Goal: Information Seeking & Learning: Learn about a topic

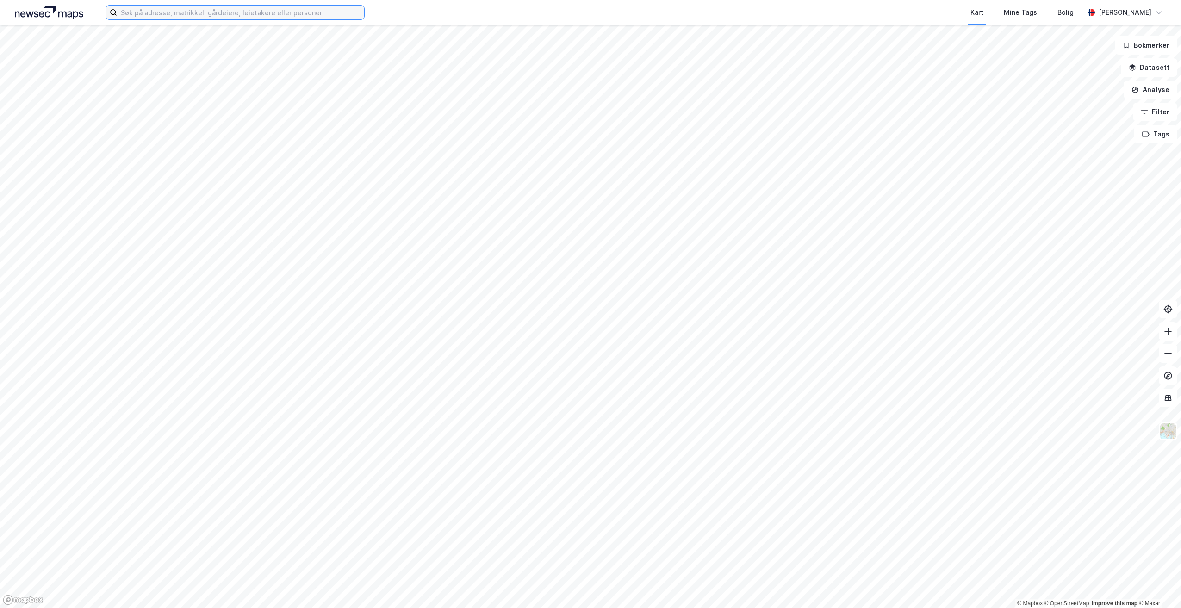
click at [134, 16] on input at bounding box center [240, 13] width 247 height 14
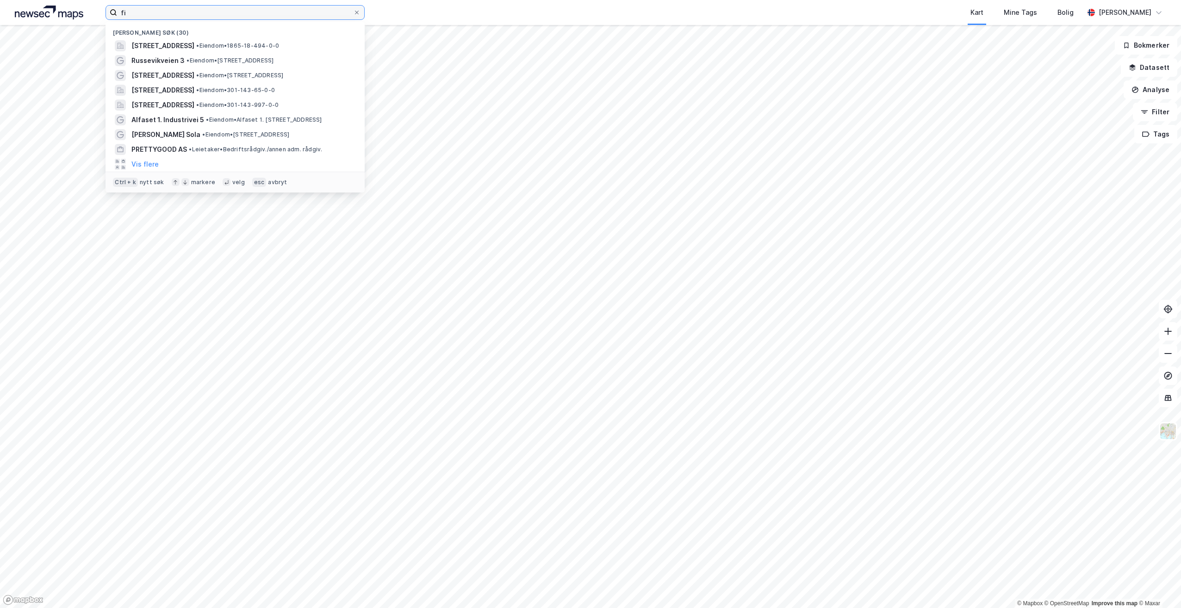
type input "f"
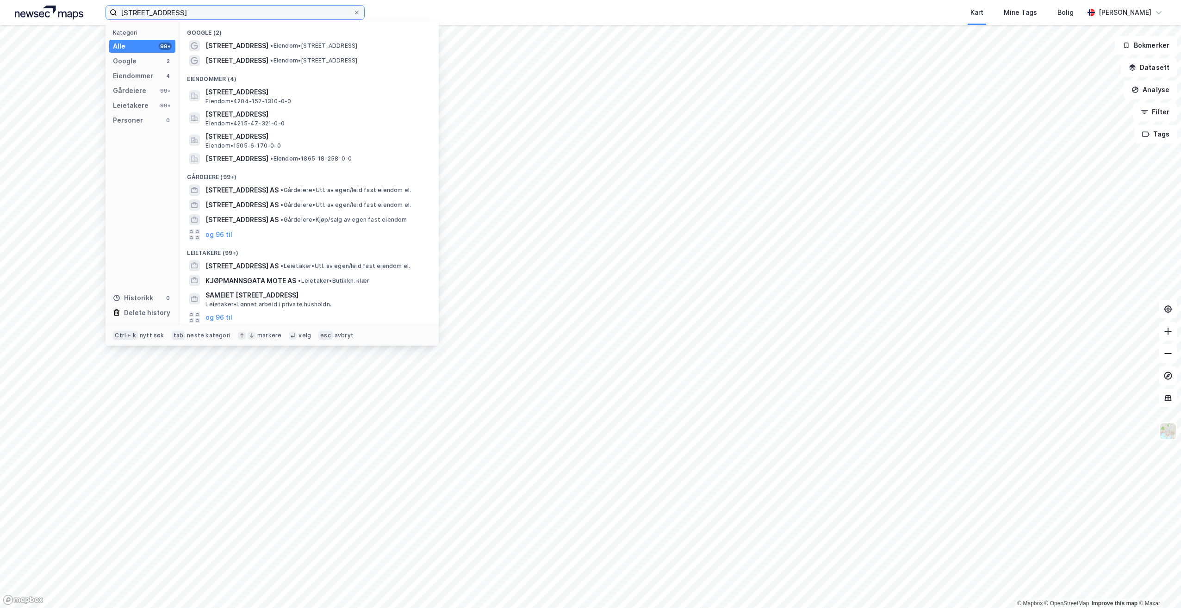
type input "[STREET_ADDRESS]"
click at [250, 62] on span "[STREET_ADDRESS]" at bounding box center [236, 60] width 63 height 11
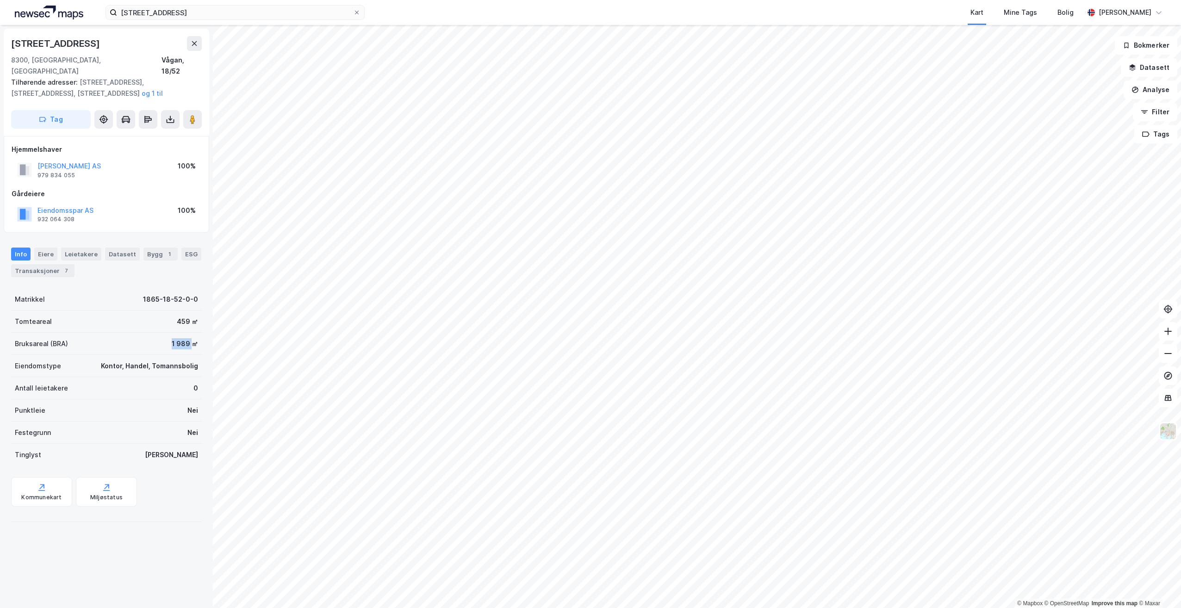
drag, startPoint x: 164, startPoint y: 332, endPoint x: 187, endPoint y: 333, distance: 23.2
click at [187, 333] on div "Bruksareal (BRA) 1 989 ㎡" at bounding box center [106, 344] width 191 height 22
click at [0, 0] on button "og 1 til" at bounding box center [0, 0] width 0 height 0
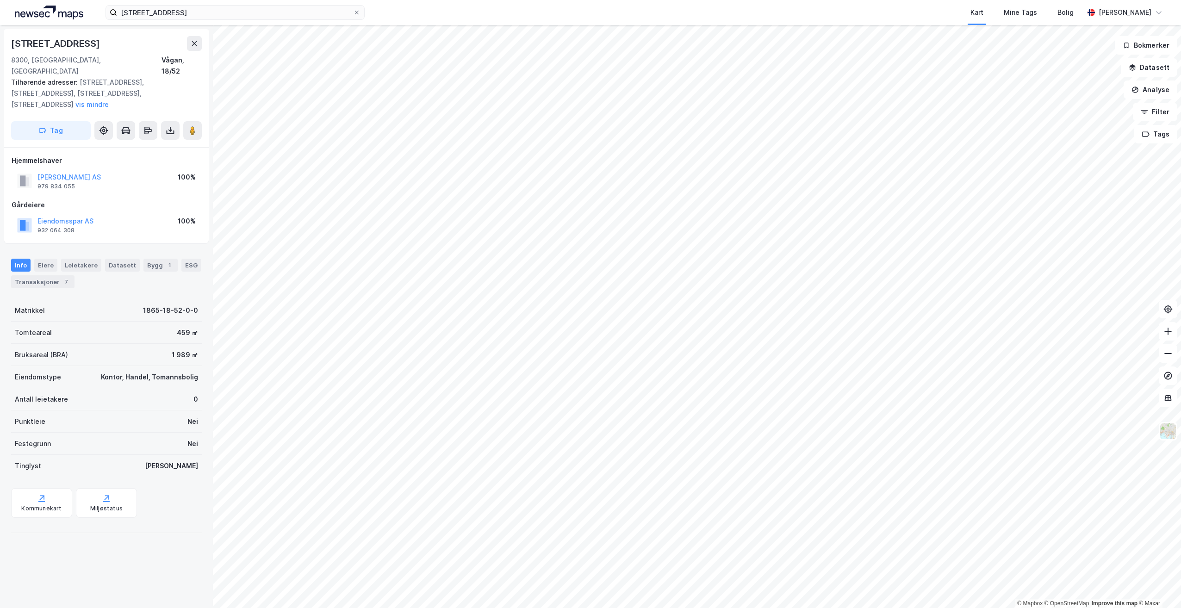
click at [117, 82] on div "Tilhørende adresser: [STREET_ADDRESS], [STREET_ADDRESS], [STREET_ADDRESS], [STR…" at bounding box center [102, 93] width 183 height 33
click at [0, 0] on button "vis mindre" at bounding box center [0, 0] width 0 height 0
